Goal: Task Accomplishment & Management: Use online tool/utility

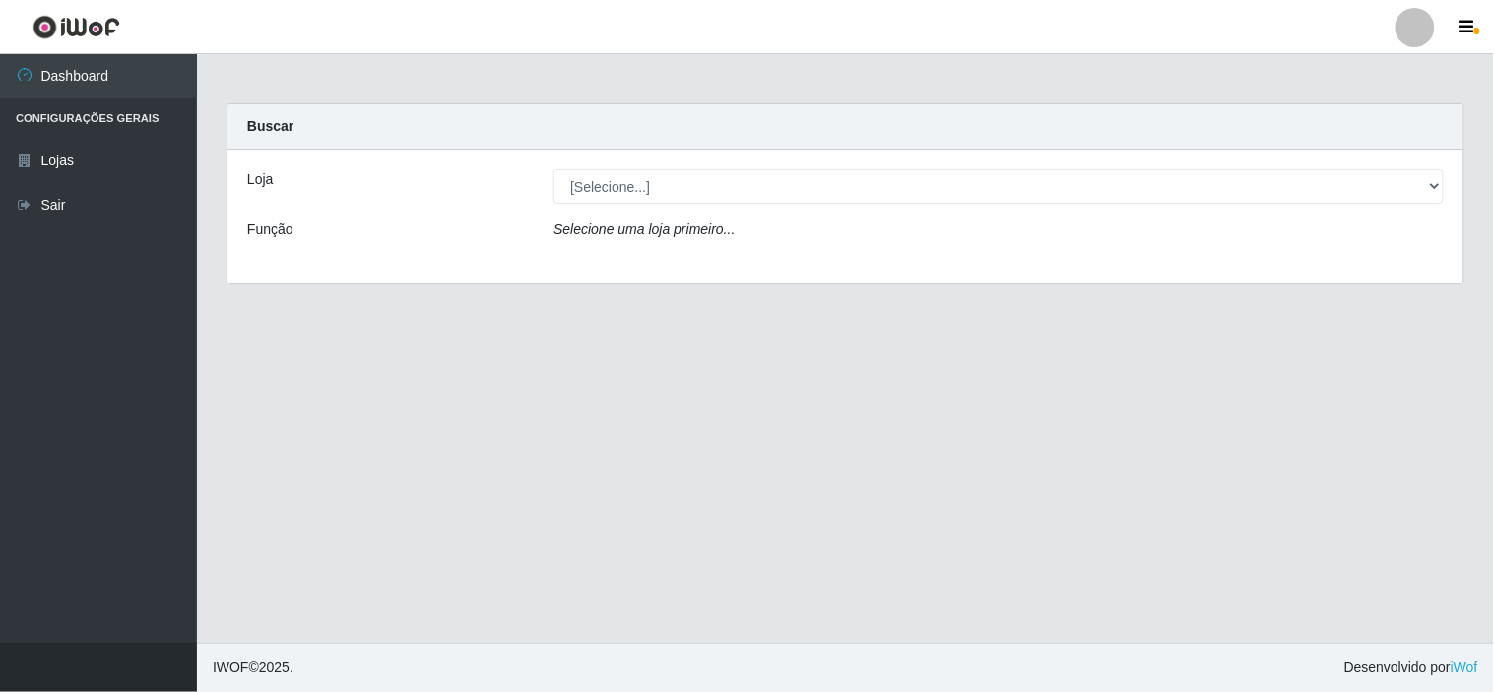
drag, startPoint x: 544, startPoint y: 187, endPoint x: 749, endPoint y: 202, distance: 206.3
click at [551, 189] on div "[Selecione...] Rede Compras Supermercados - LOJA 6" at bounding box center [999, 186] width 920 height 34
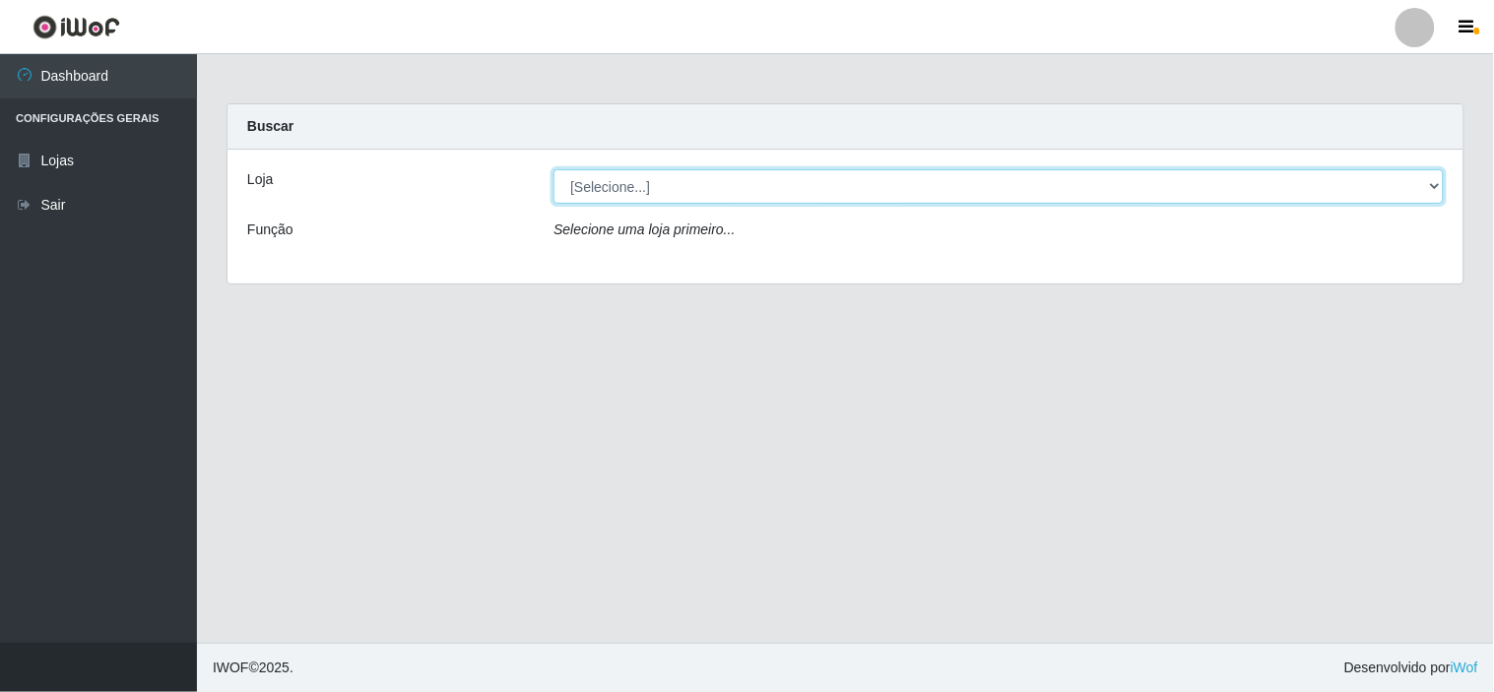
click at [744, 201] on select "[Selecione...] Rede Compras Supermercados - LOJA 6" at bounding box center [998, 186] width 890 height 34
select select "398"
click at [553, 169] on select "[Selecione...] Rede Compras Supermercados - LOJA 6" at bounding box center [998, 186] width 890 height 34
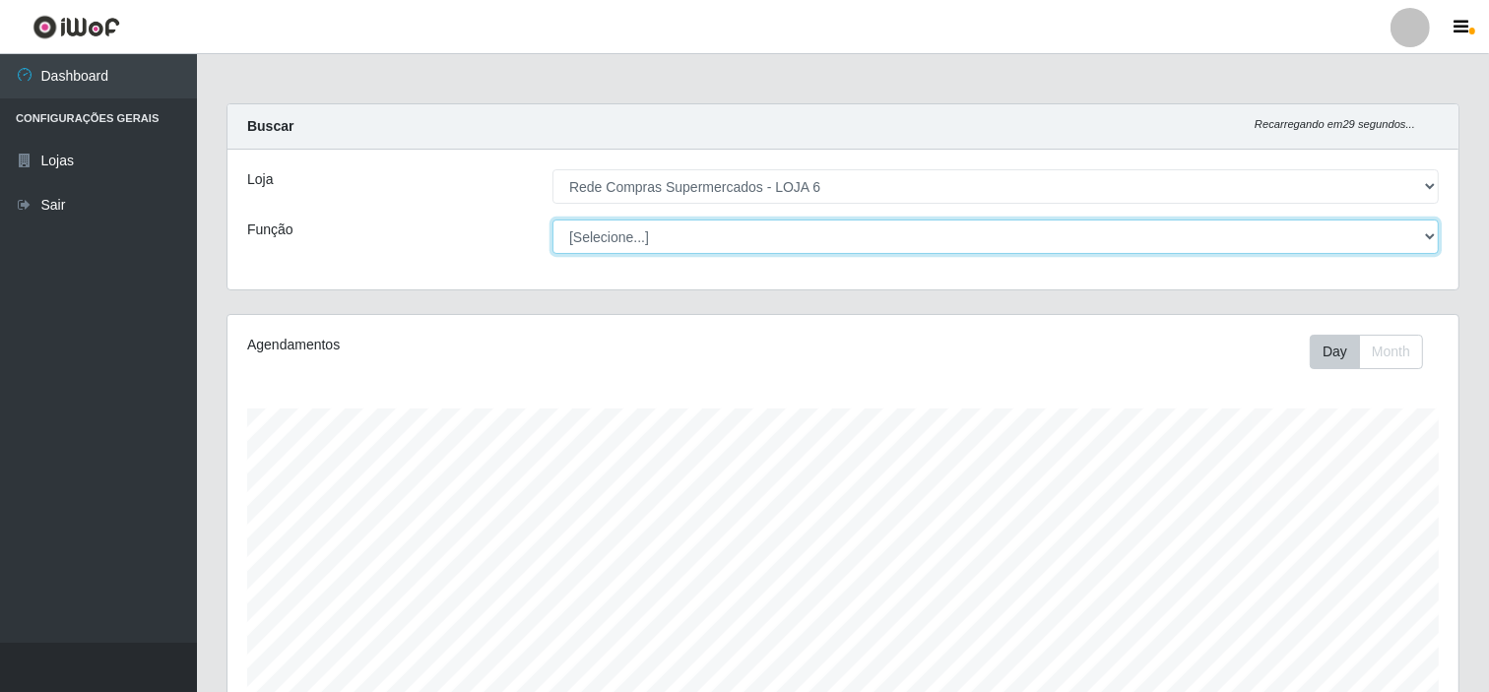
click at [952, 236] on select "[Selecione...] ASG ASG + ASG ++ Embalador Embalador + Embalador ++ Operador de …" at bounding box center [995, 237] width 886 height 34
click at [951, 238] on select "[Selecione...] ASG ASG + ASG ++ Embalador Embalador + Embalador ++ Operador de …" at bounding box center [995, 237] width 886 height 34
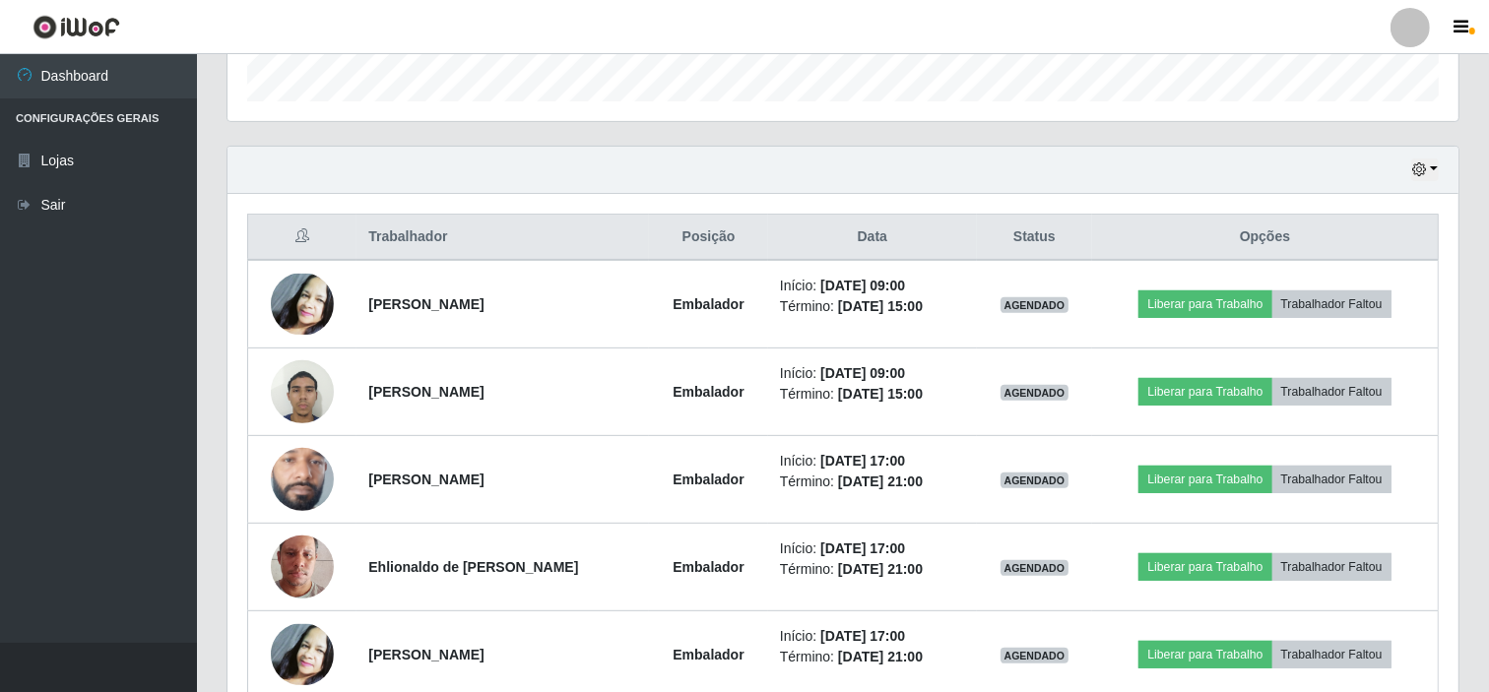
scroll to position [656, 0]
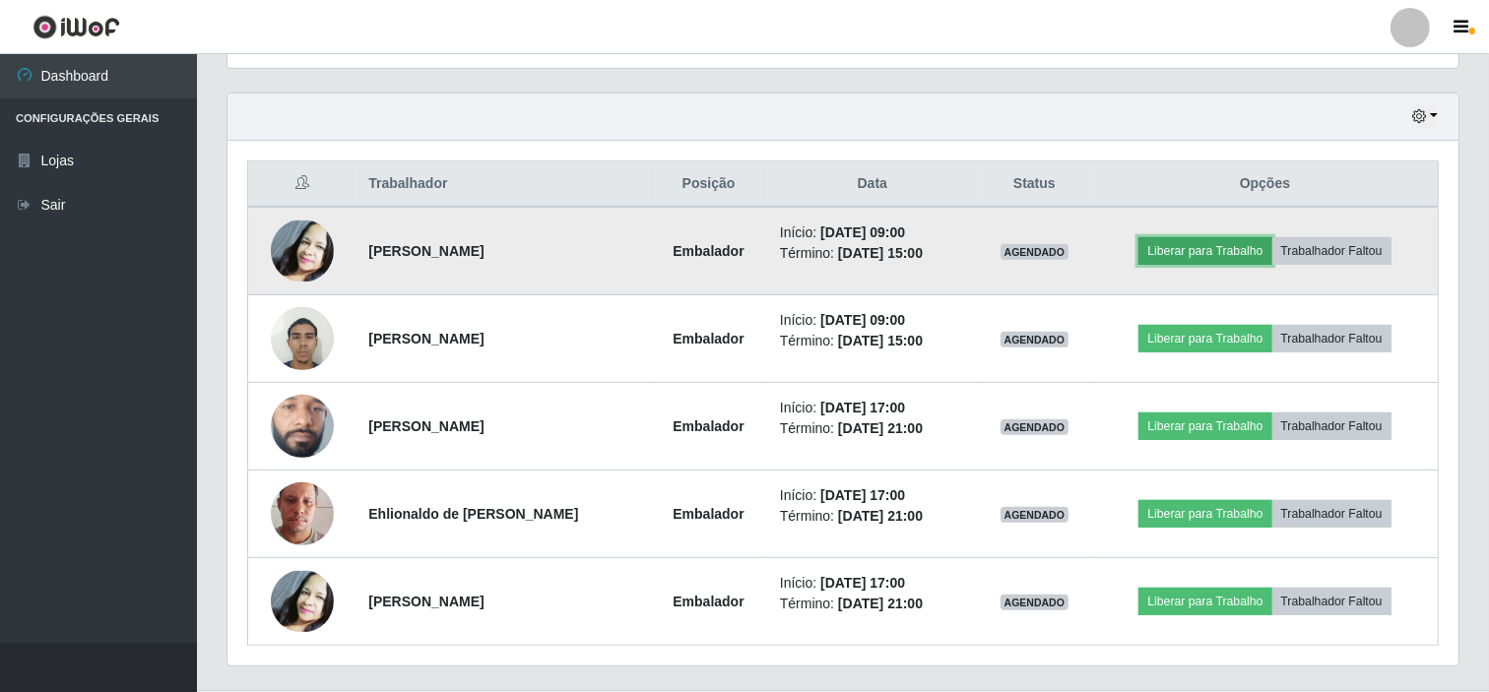
click at [1223, 260] on button "Liberar para Trabalho" at bounding box center [1204, 251] width 133 height 28
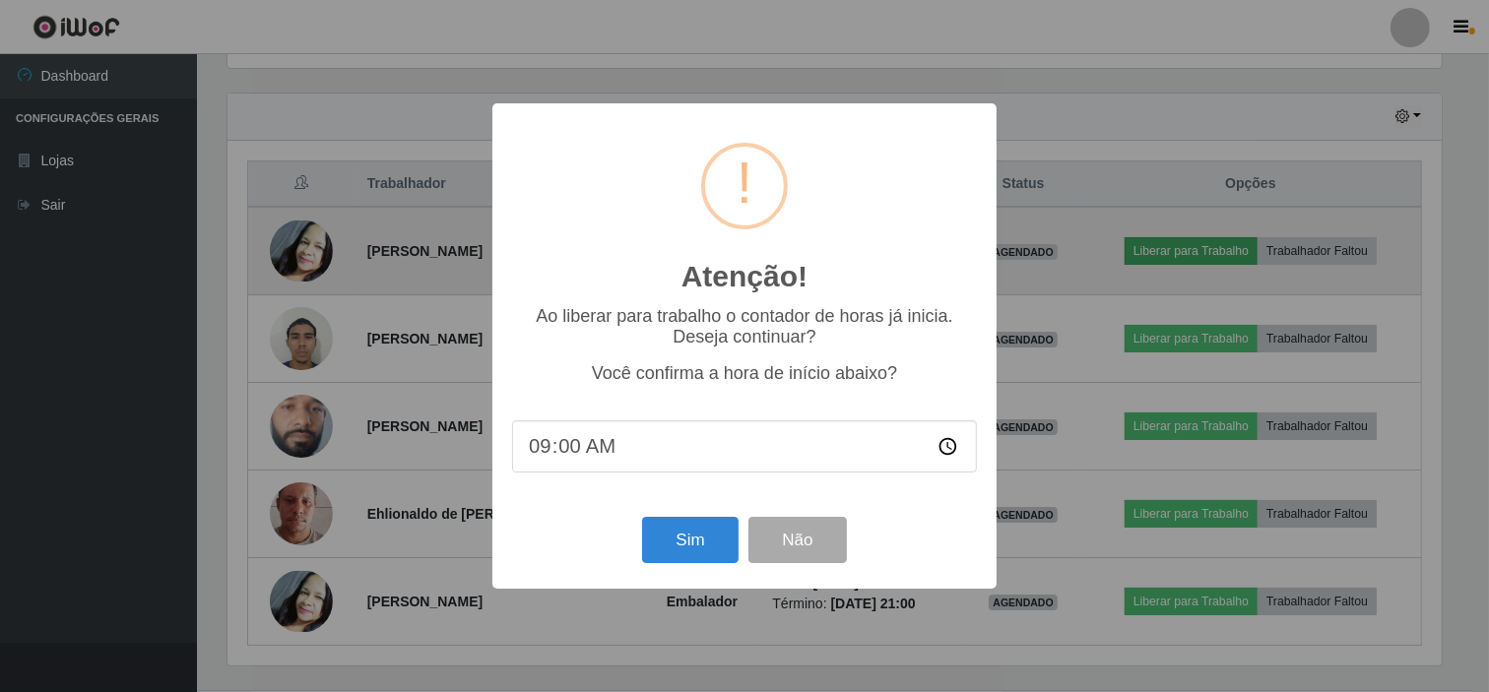
scroll to position [408, 1218]
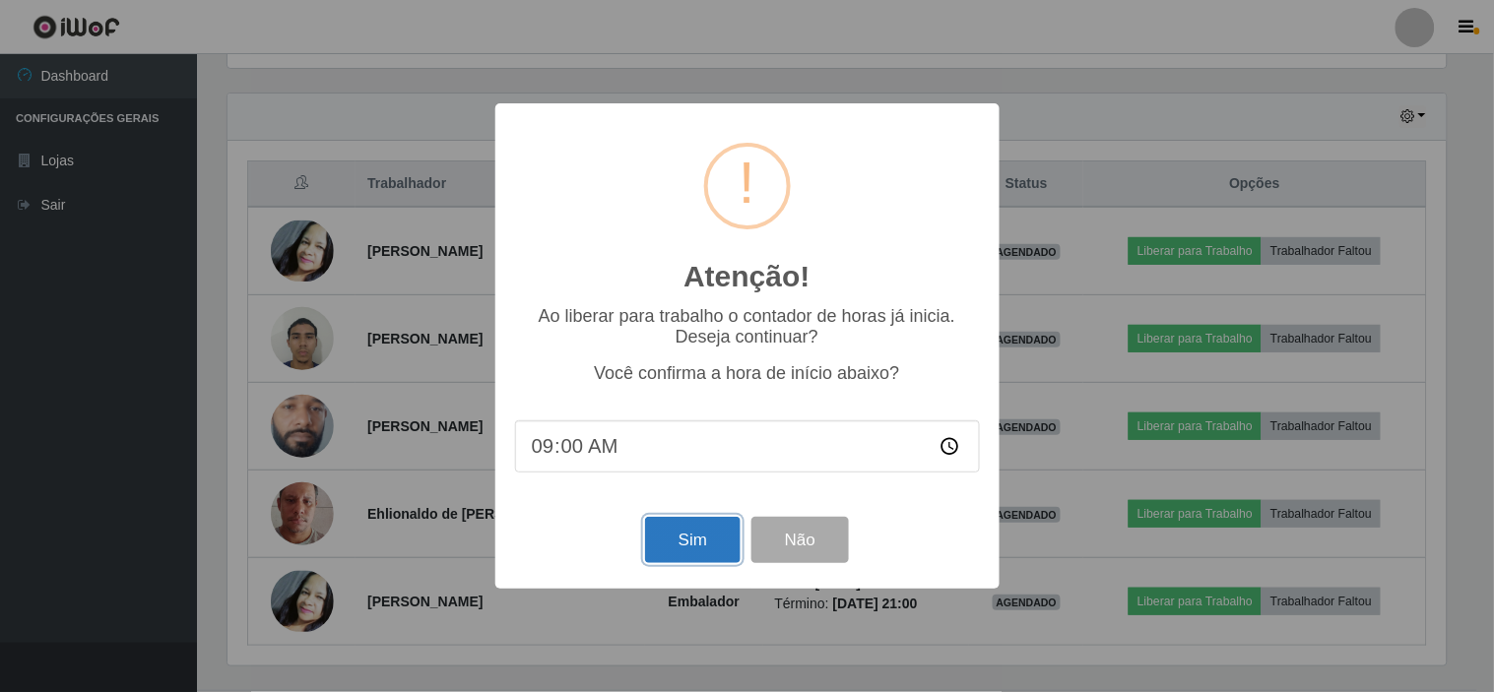
click at [687, 539] on button "Sim" at bounding box center [693, 540] width 96 height 46
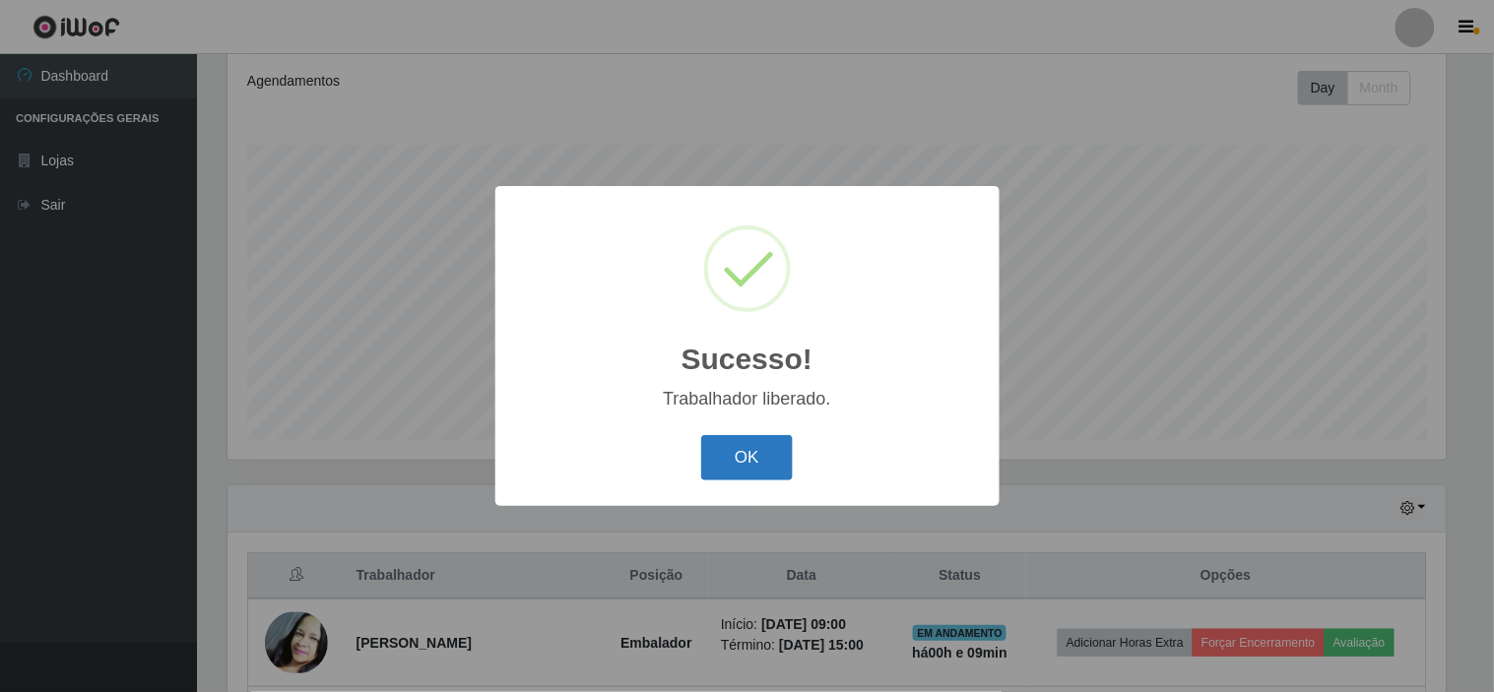
click at [742, 455] on button "OK" at bounding box center [747, 458] width 92 height 46
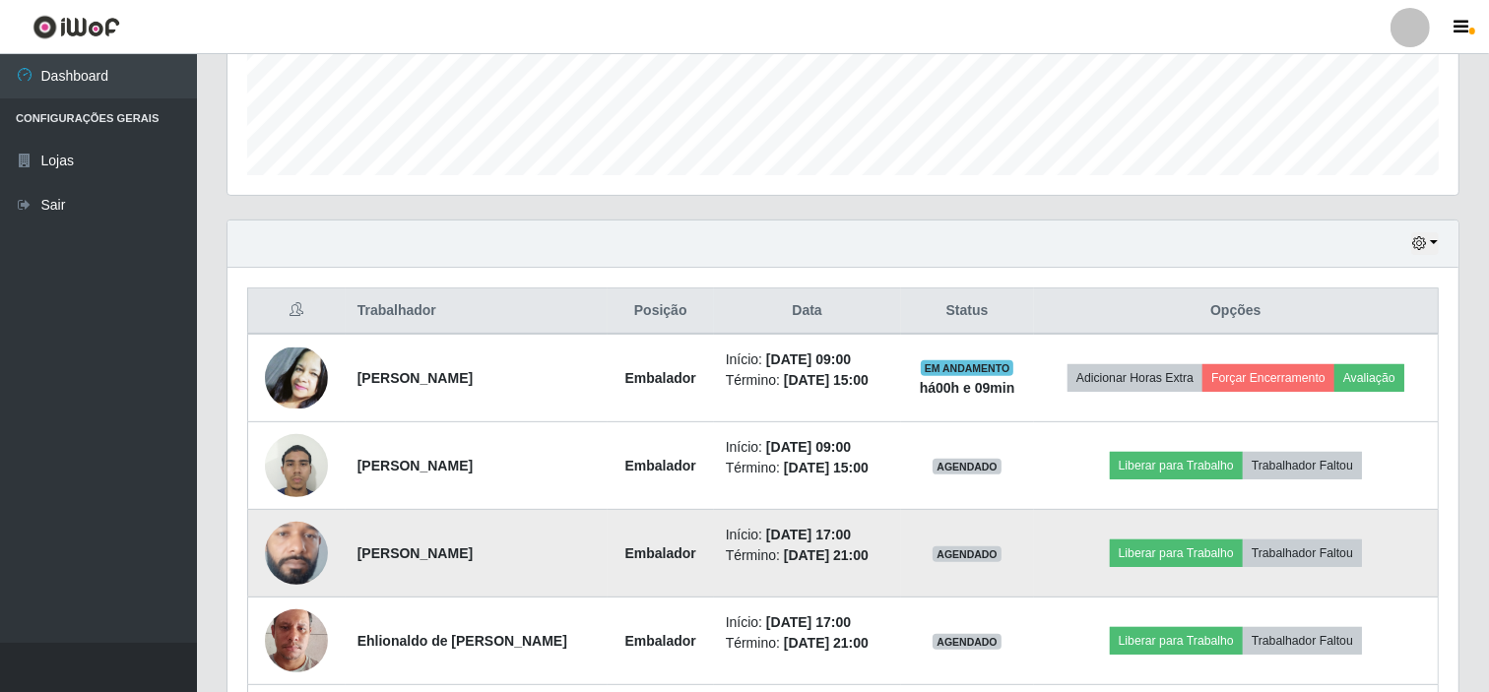
scroll to position [593, 0]
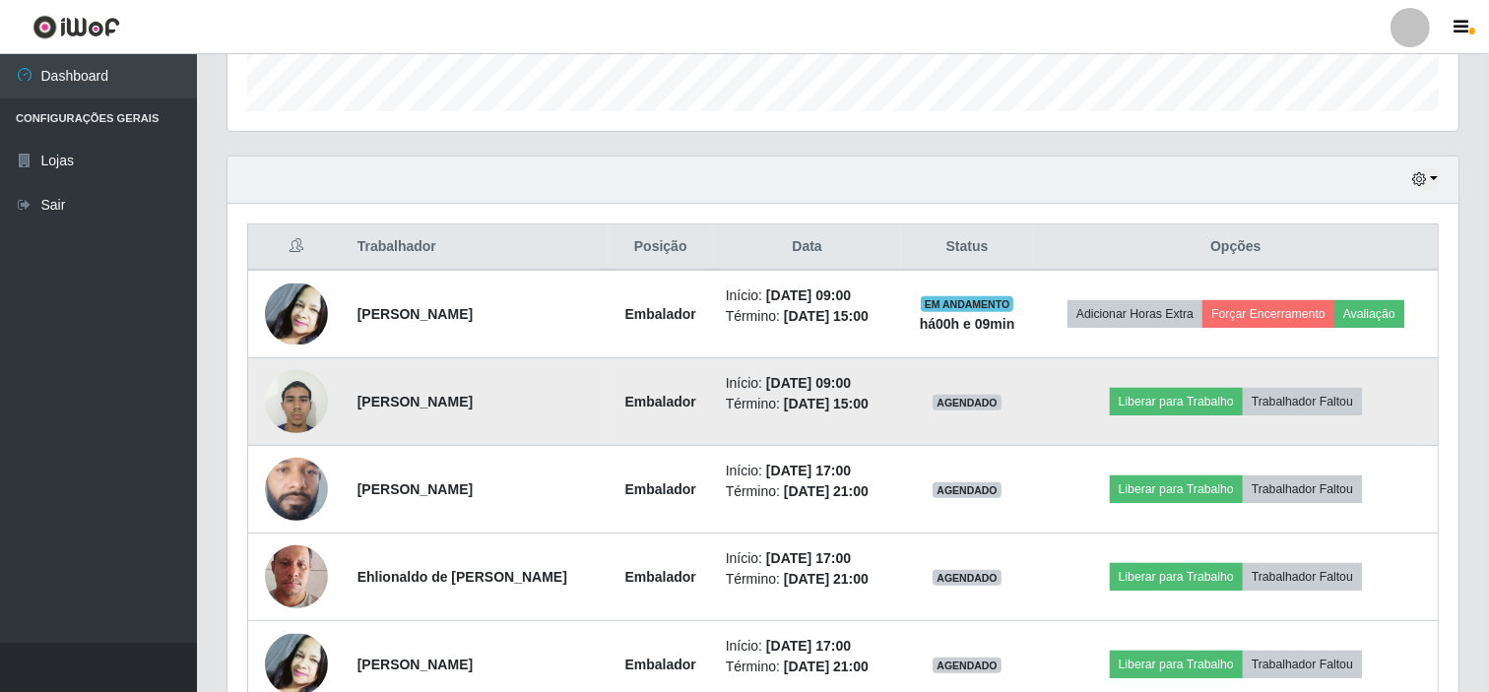
click at [308, 417] on img at bounding box center [296, 401] width 63 height 84
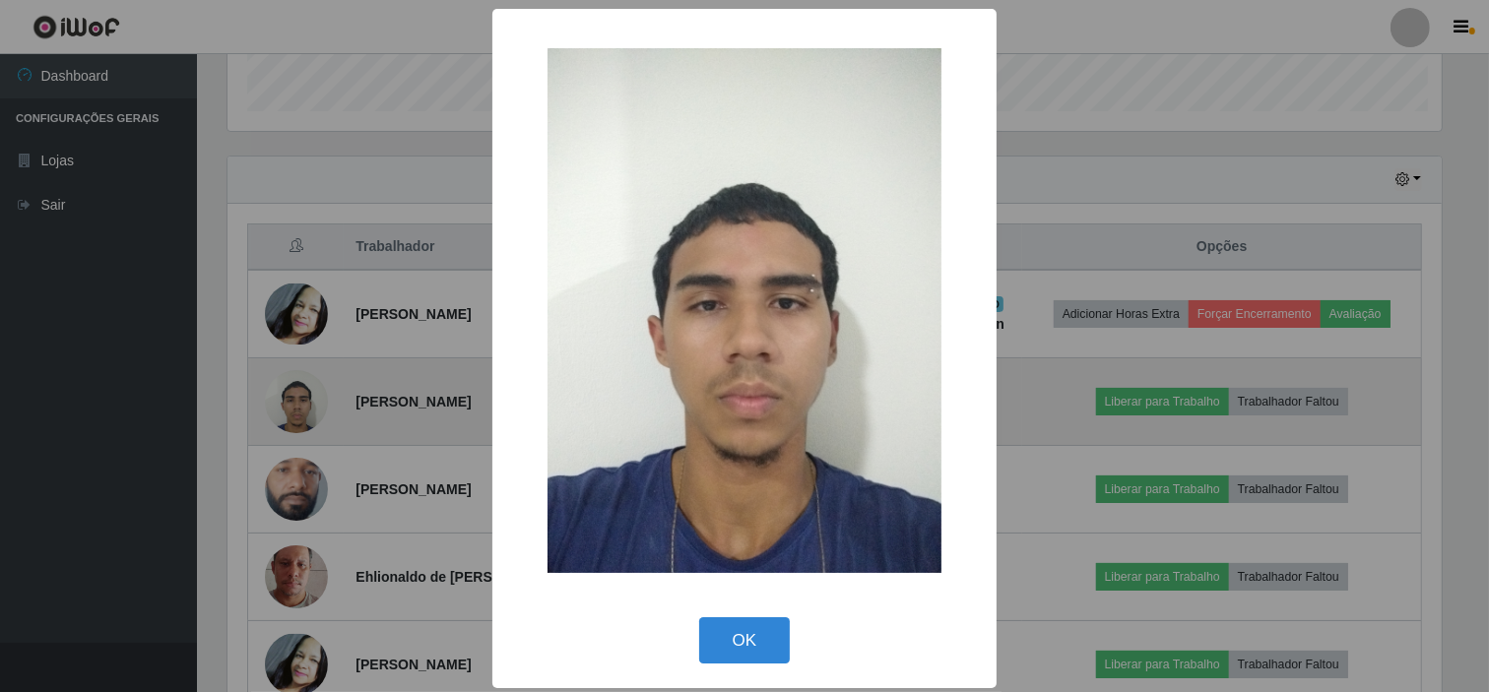
scroll to position [408, 1218]
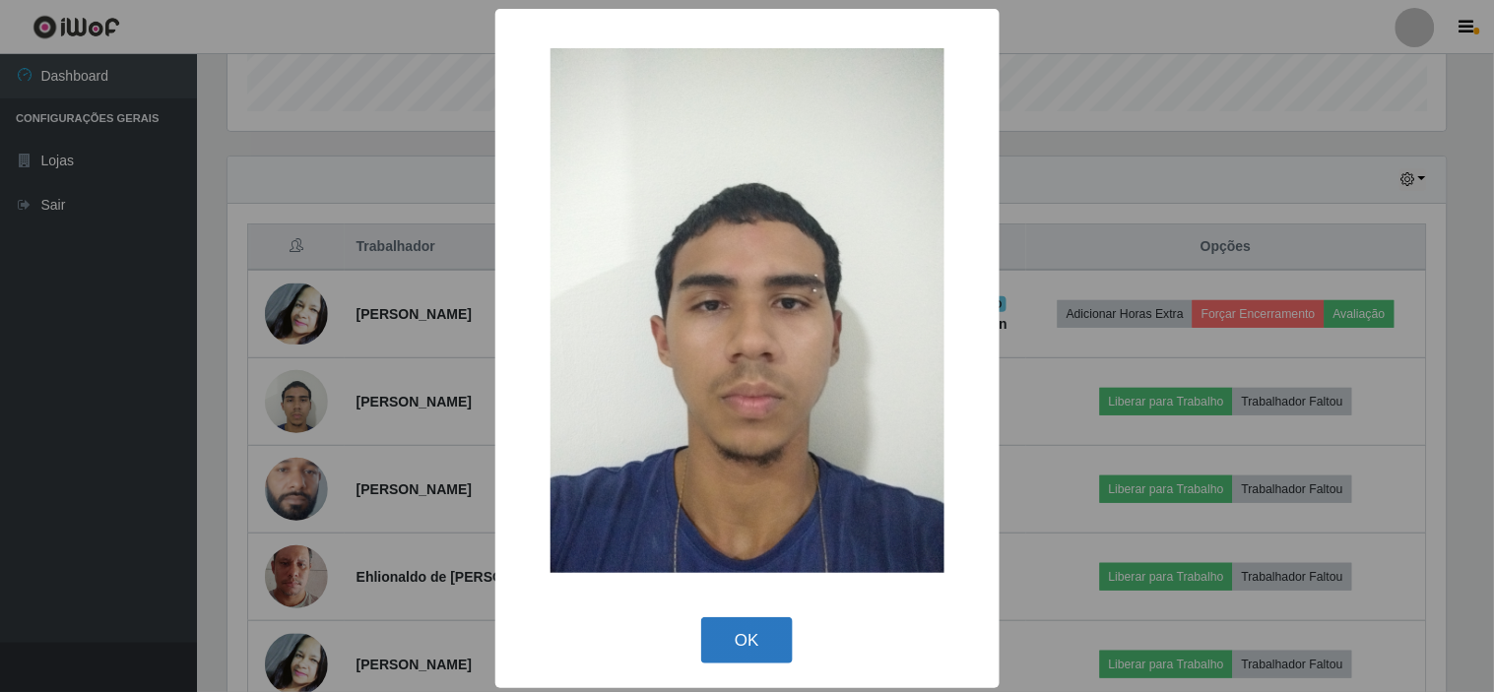
click at [741, 627] on button "OK" at bounding box center [747, 640] width 92 height 46
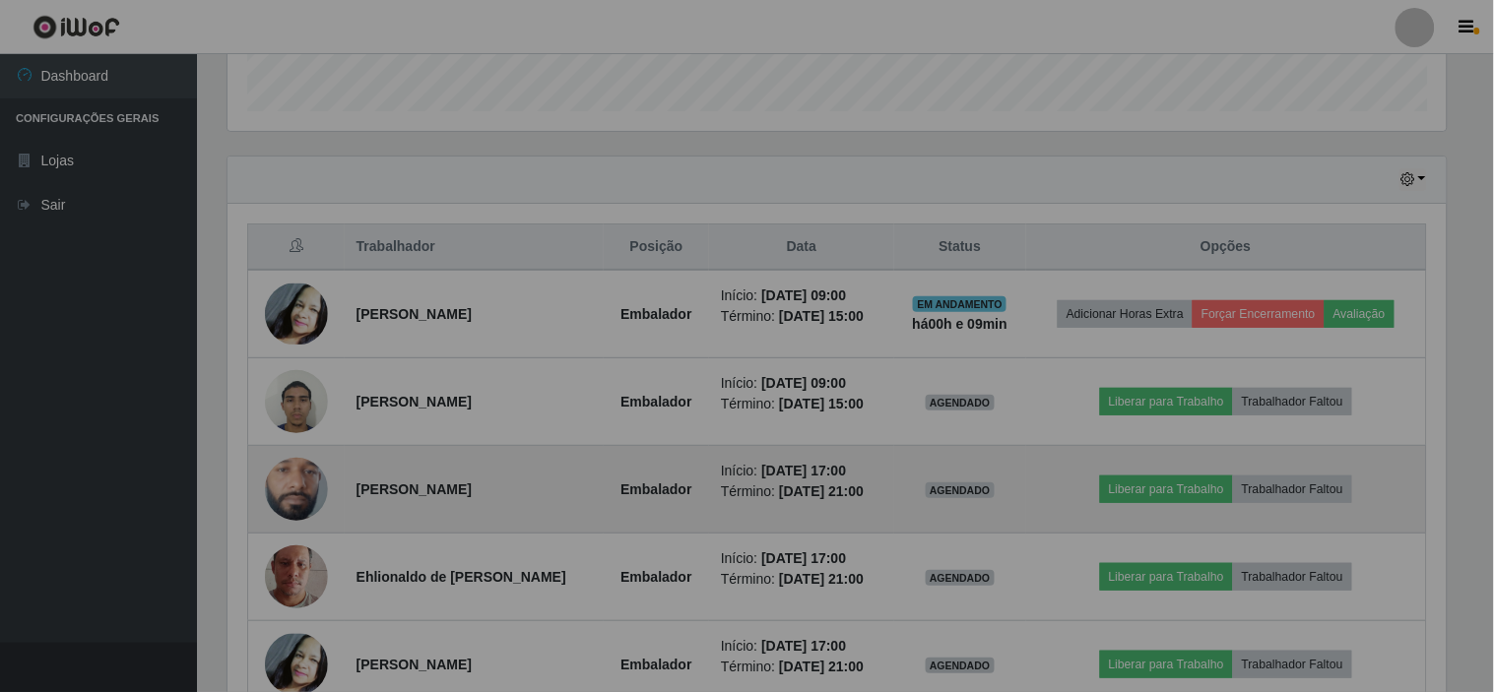
scroll to position [408, 1231]
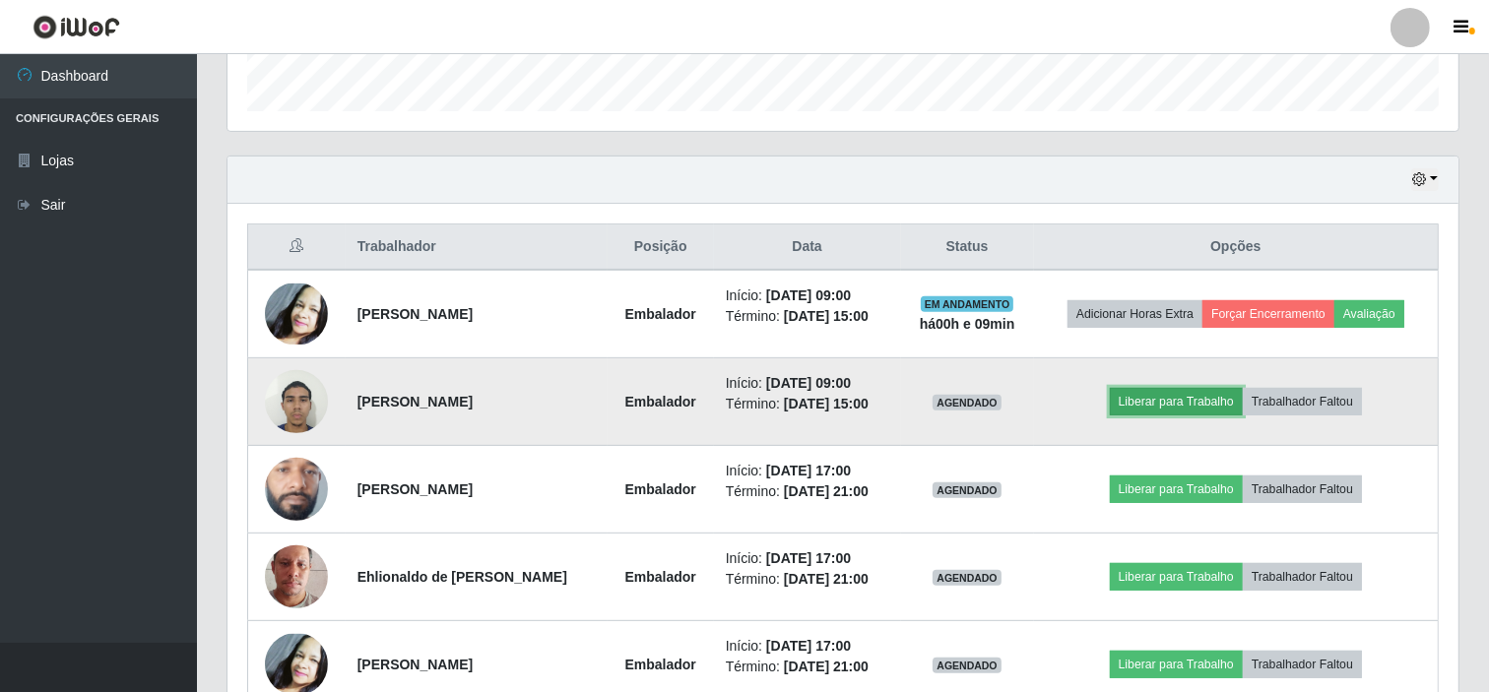
click at [1204, 401] on button "Liberar para Trabalho" at bounding box center [1176, 402] width 133 height 28
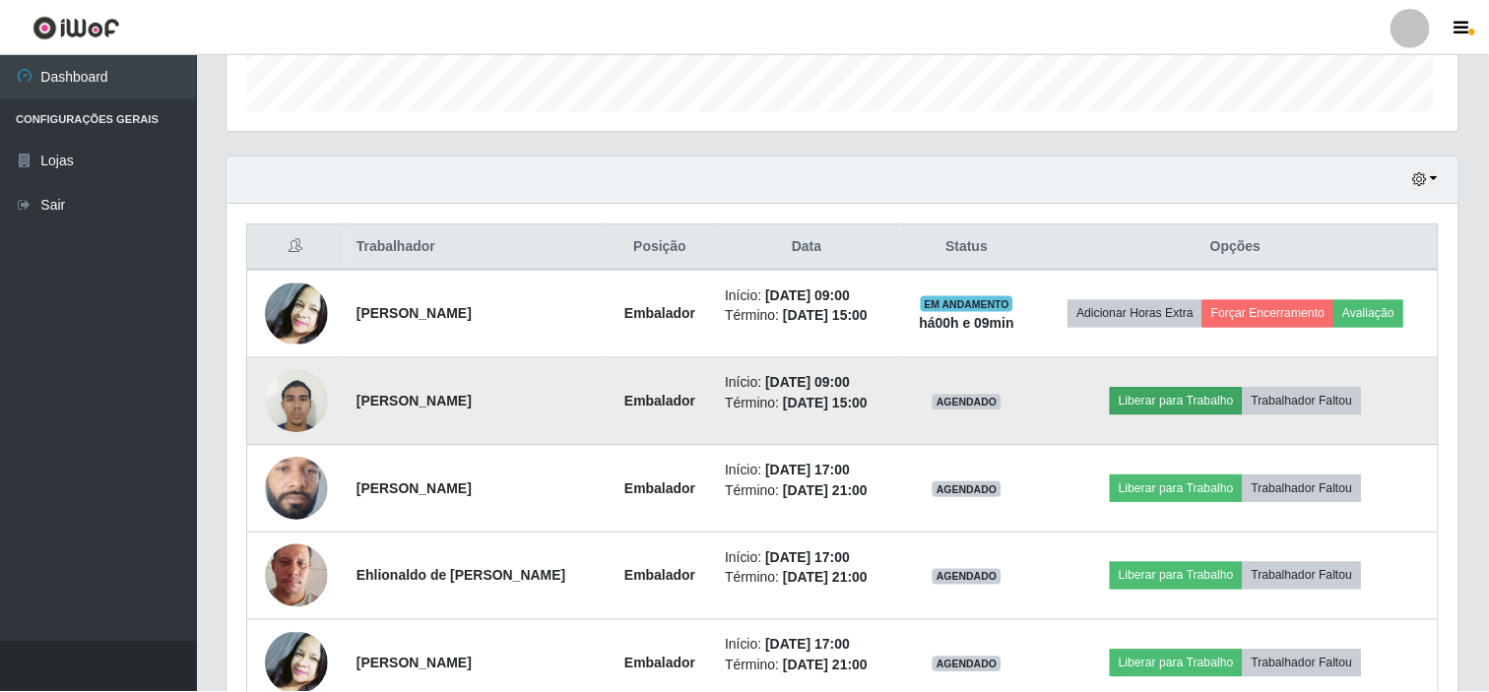
scroll to position [408, 1218]
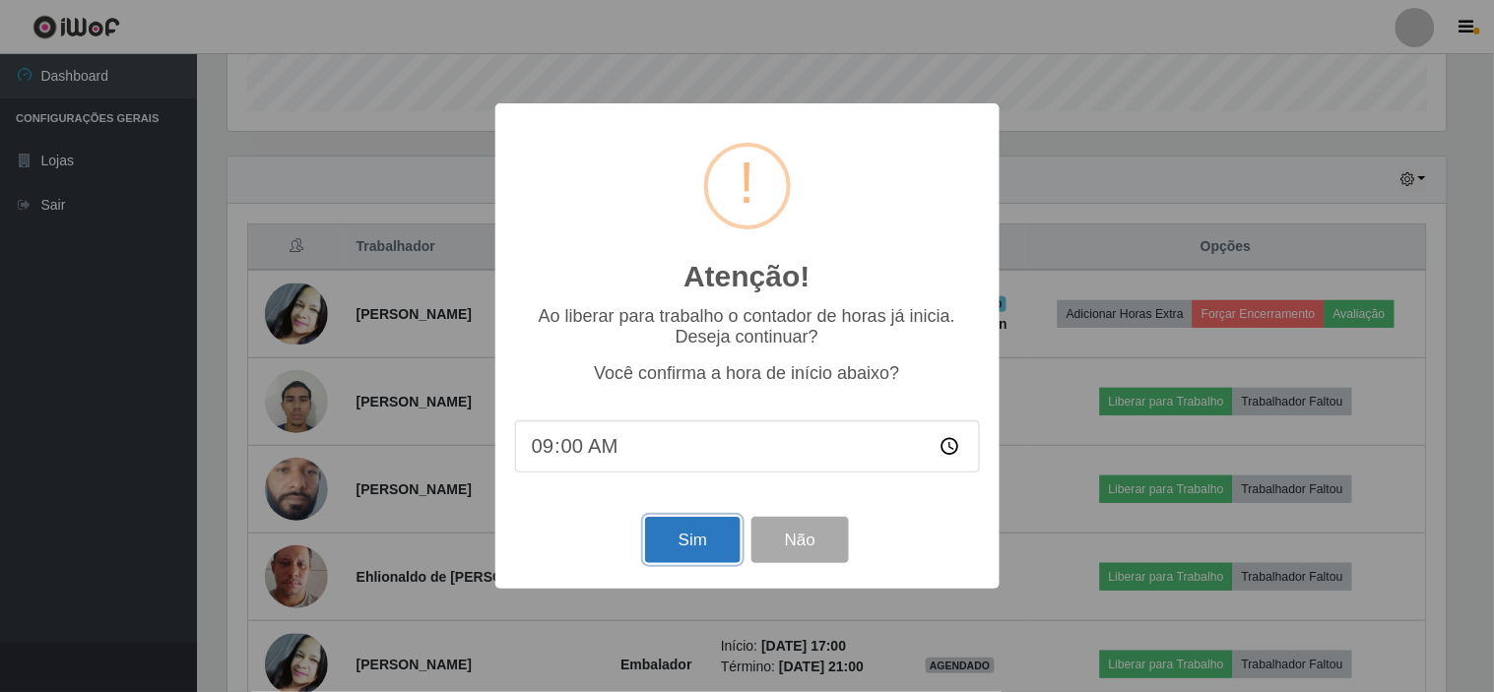
click at [677, 534] on button "Sim" at bounding box center [693, 540] width 96 height 46
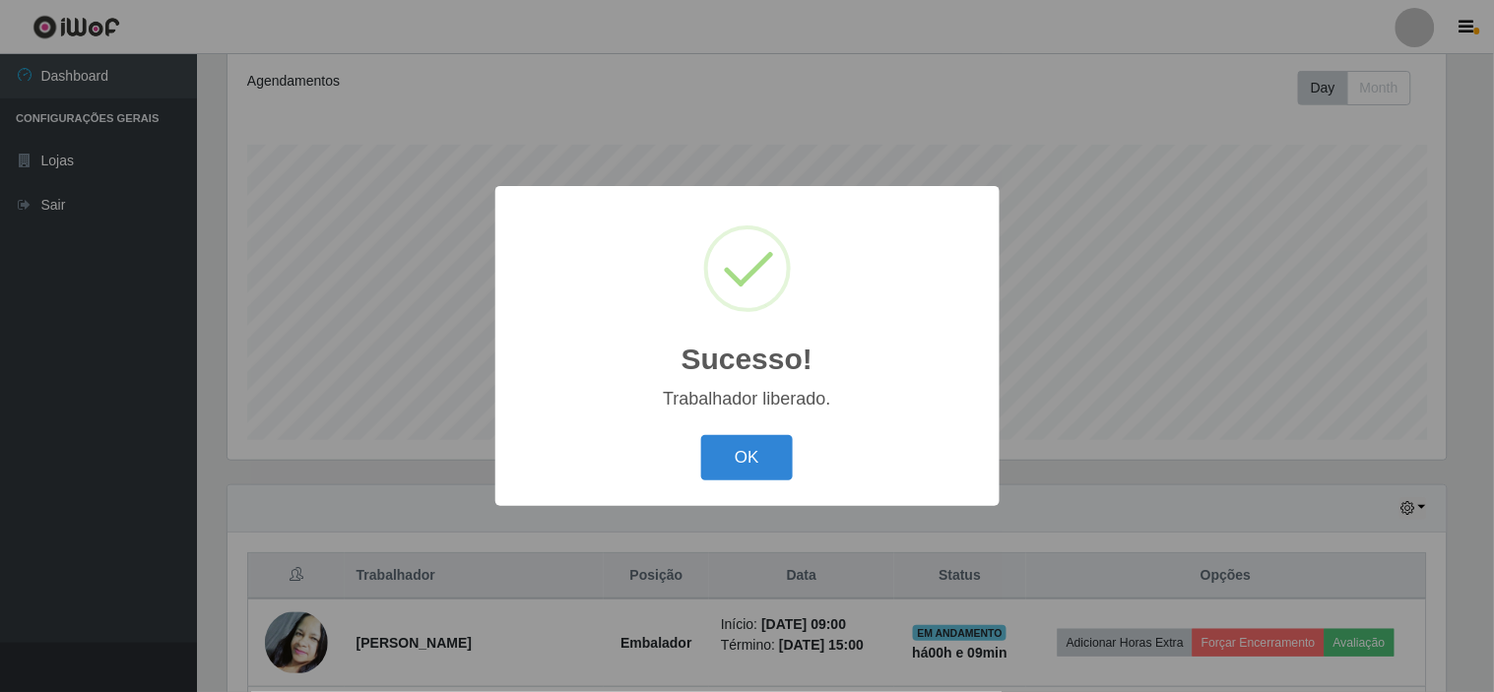
drag, startPoint x: 803, startPoint y: 615, endPoint x: 644, endPoint y: 478, distance: 210.8
drag, startPoint x: 644, startPoint y: 478, endPoint x: 667, endPoint y: 519, distance: 47.2
click at [628, 543] on div "Sucesso! × Trabalhador liberado. OK Cancel" at bounding box center [747, 346] width 1494 height 692
click at [760, 467] on button "OK" at bounding box center [747, 458] width 92 height 46
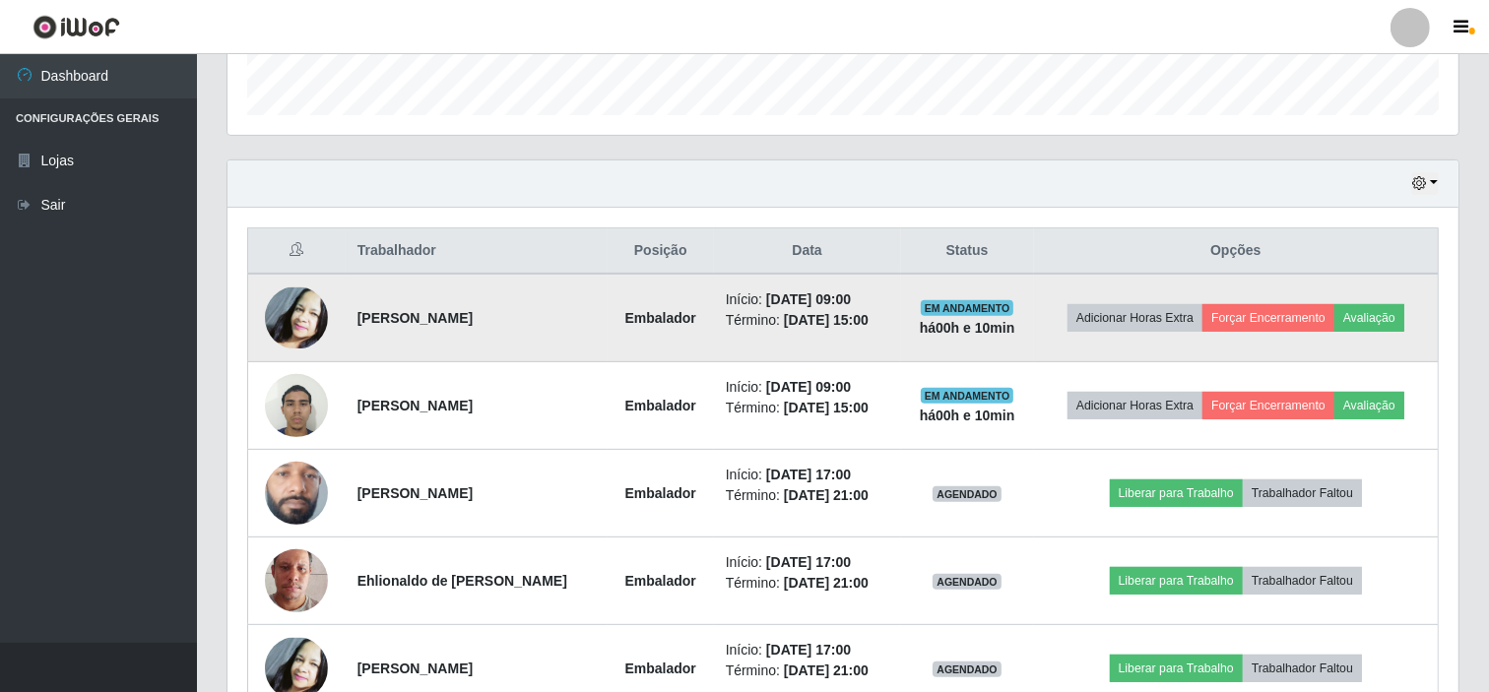
scroll to position [593, 0]
